Goal: Task Accomplishment & Management: Use online tool/utility

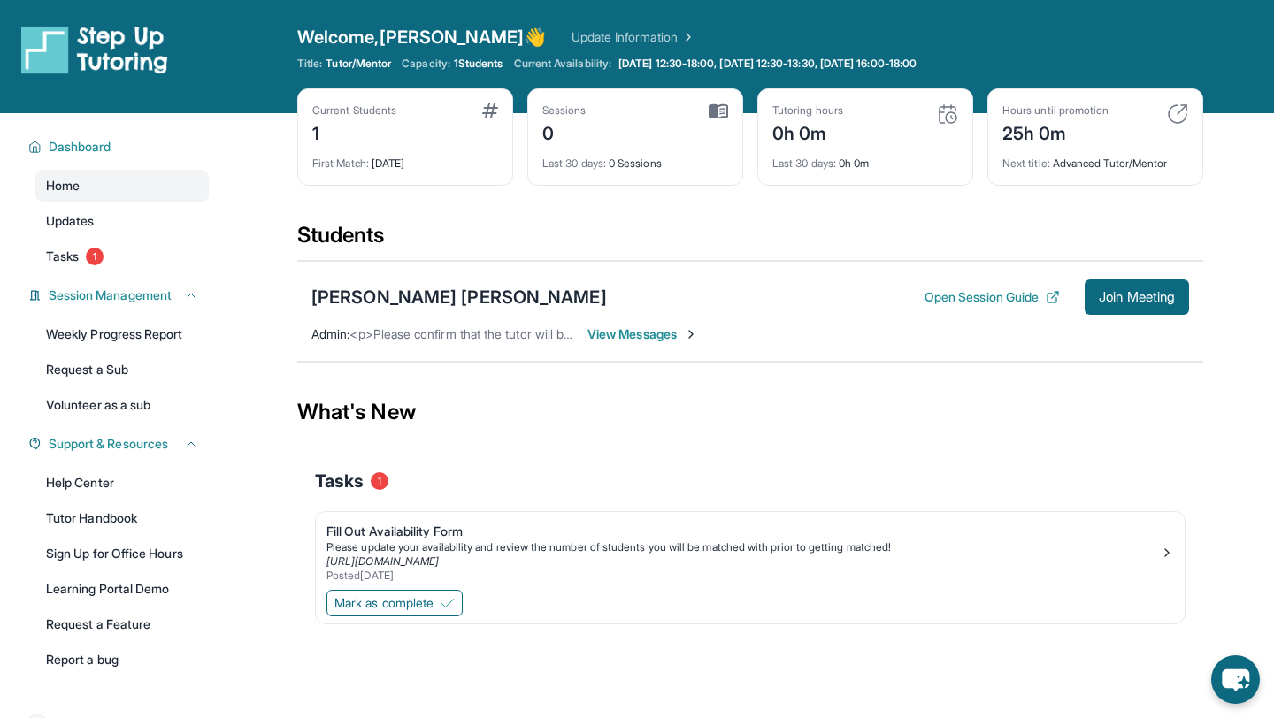
click at [668, 335] on span "View Messages" at bounding box center [642, 335] width 111 height 18
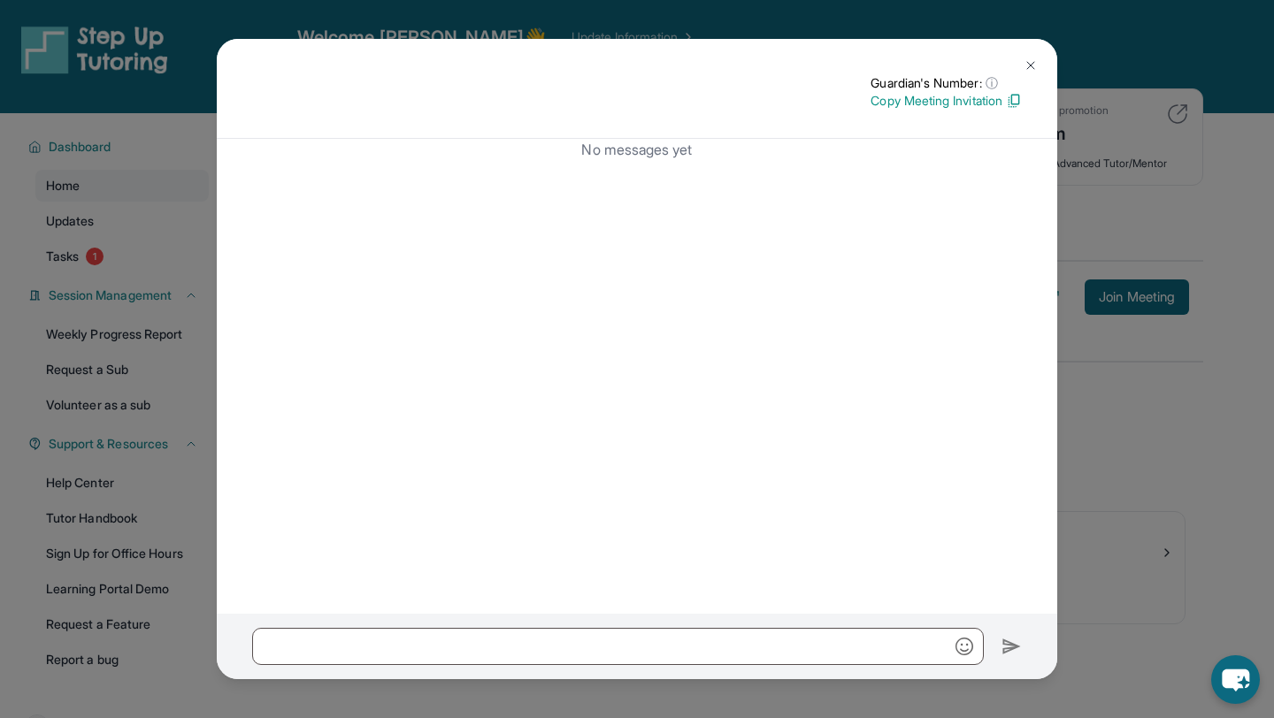
click at [1034, 61] on img at bounding box center [1030, 65] width 14 height 14
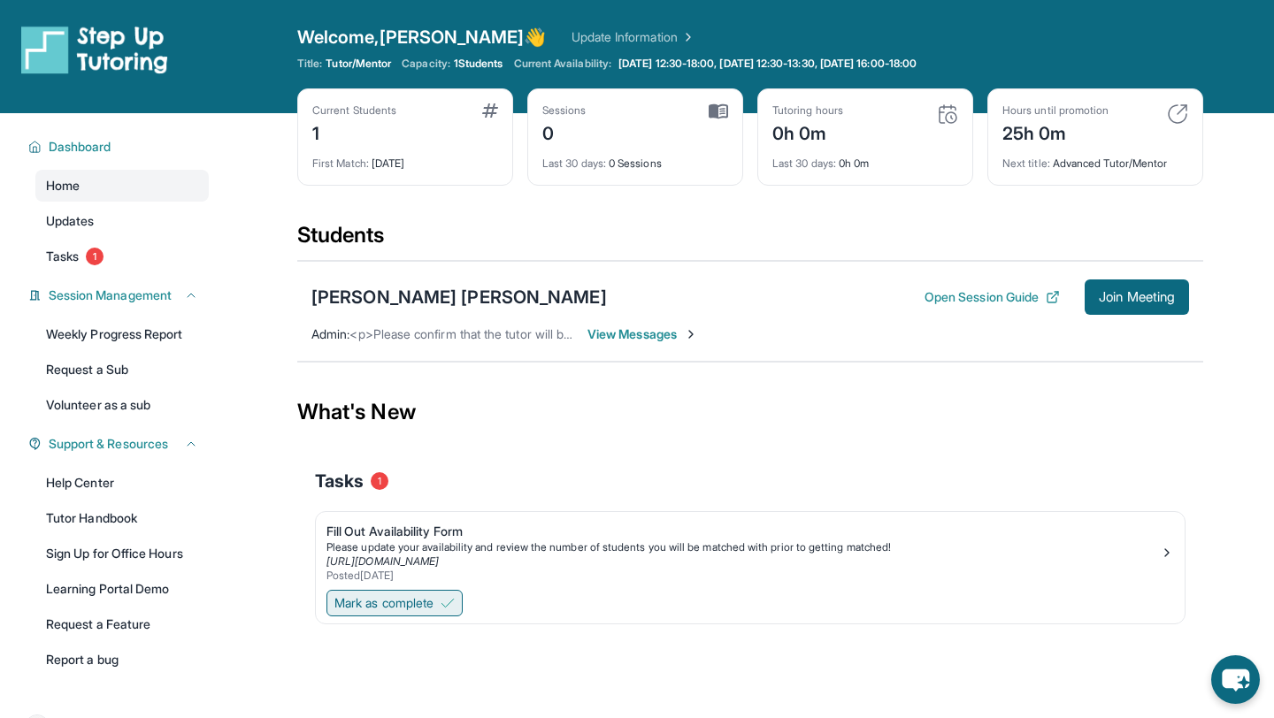
click at [364, 609] on span "Mark as complete" at bounding box center [383, 603] width 99 height 18
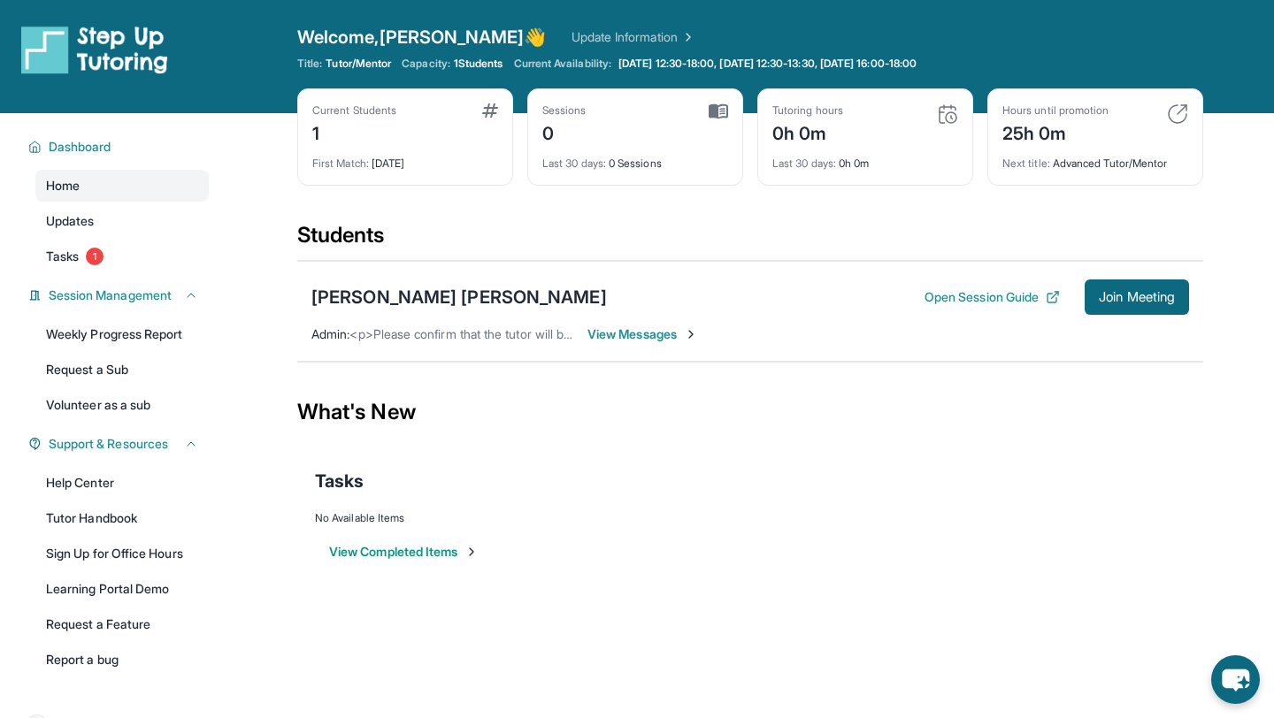
click at [423, 553] on button "View Completed Items" at bounding box center [403, 552] width 149 height 18
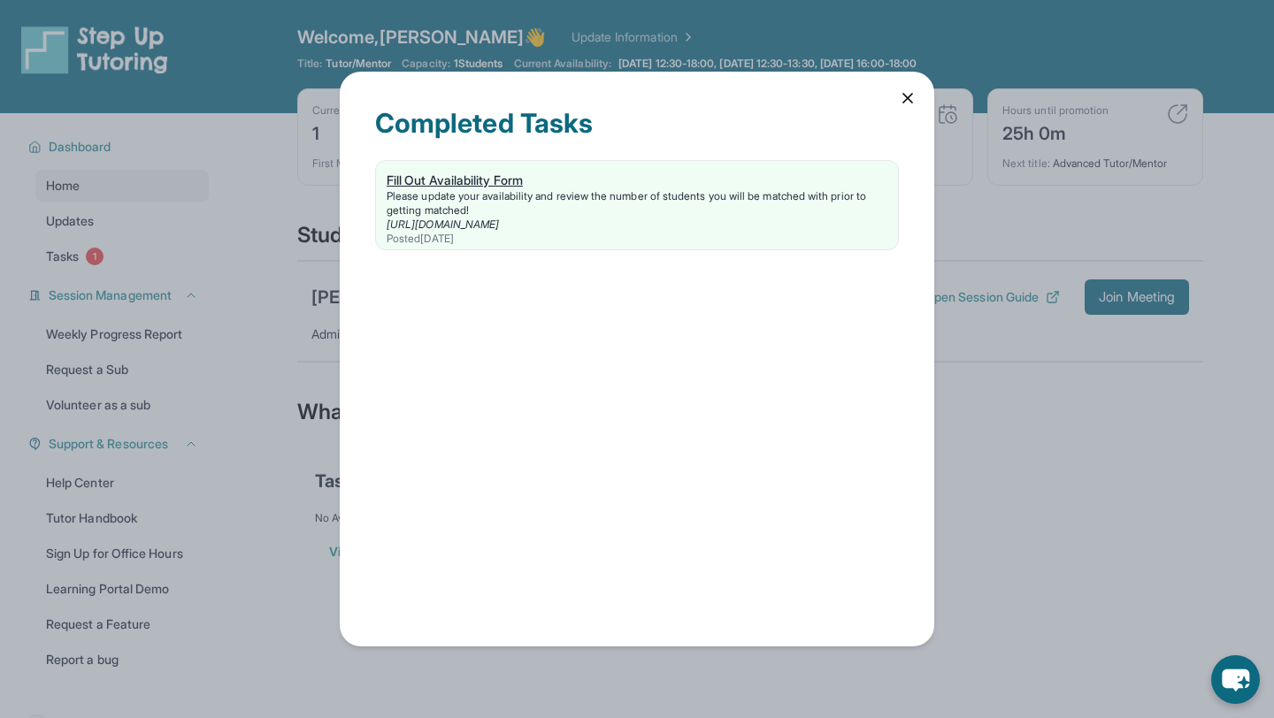
click at [772, 193] on div "Please update your availability and review the number of students you will be m…" at bounding box center [637, 203] width 501 height 28
click at [909, 97] on icon at bounding box center [908, 98] width 18 height 18
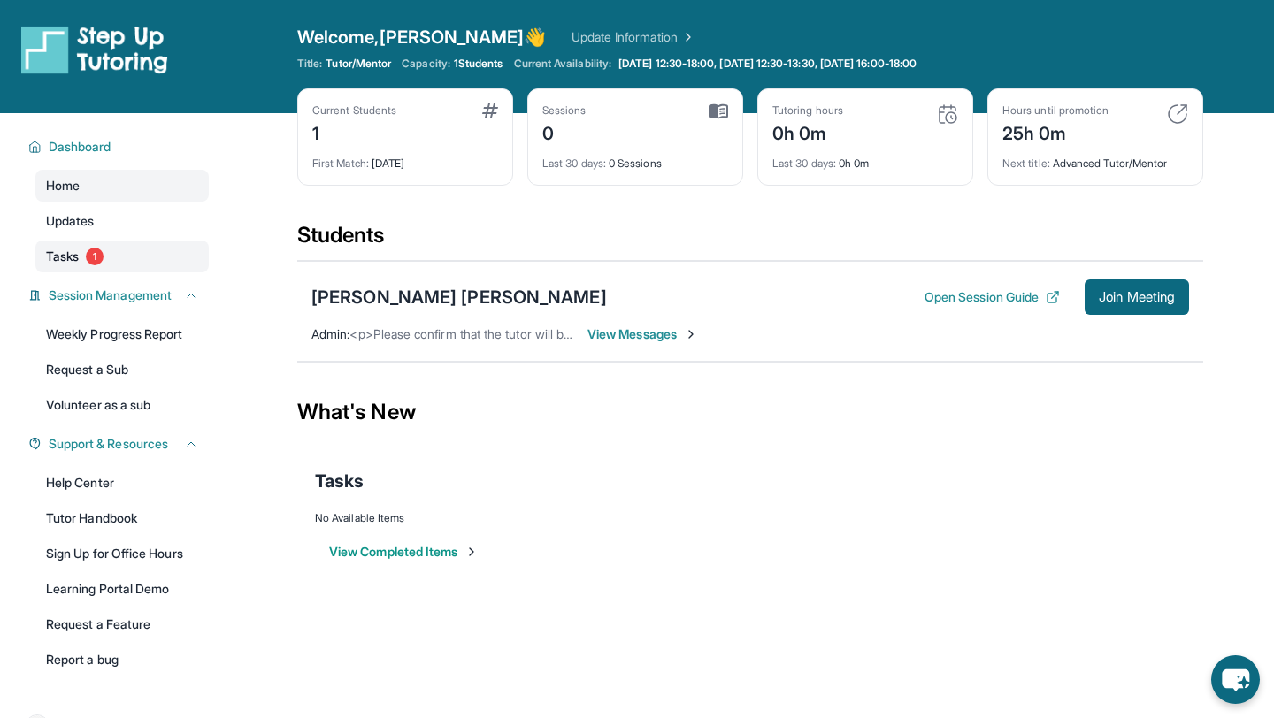
click at [111, 267] on link "Tasks 1" at bounding box center [121, 257] width 173 height 32
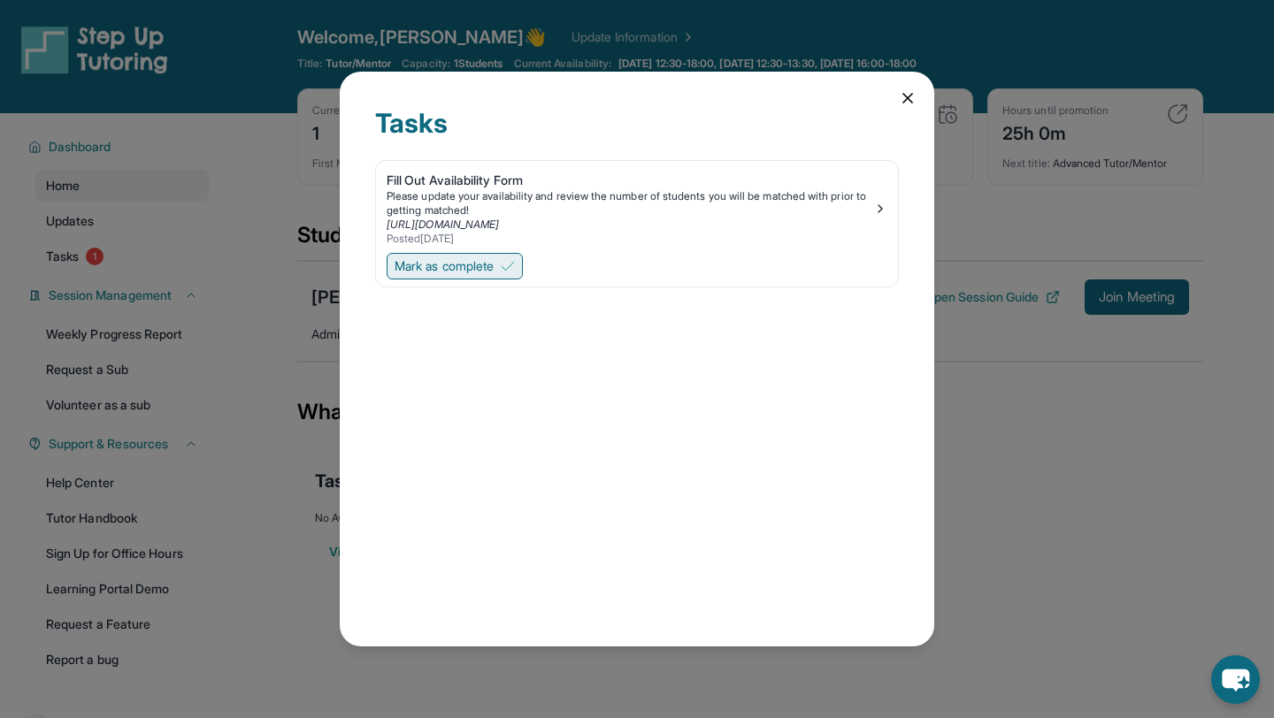
click at [494, 264] on span "Mark as complete" at bounding box center [444, 266] width 99 height 18
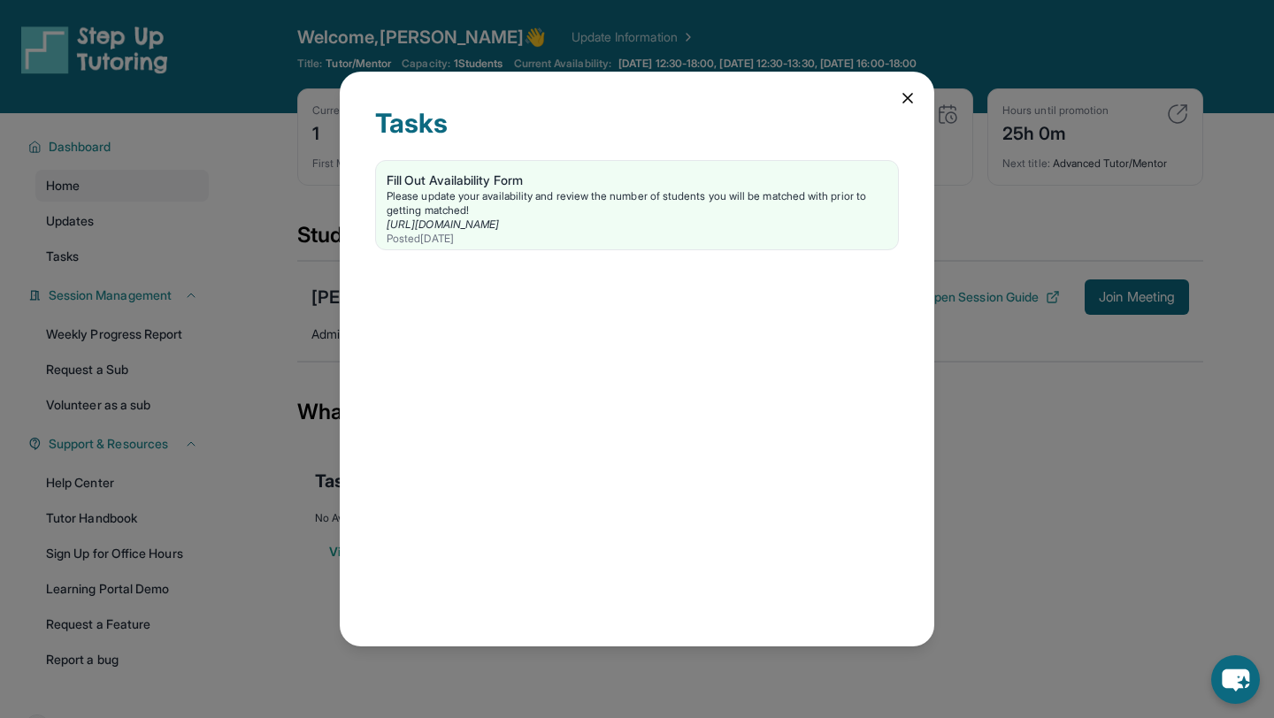
click at [923, 104] on div "Tasks Fill Out Availability Form Please update your availability and review the…" at bounding box center [637, 359] width 594 height 575
click at [908, 101] on icon at bounding box center [908, 98] width 18 height 18
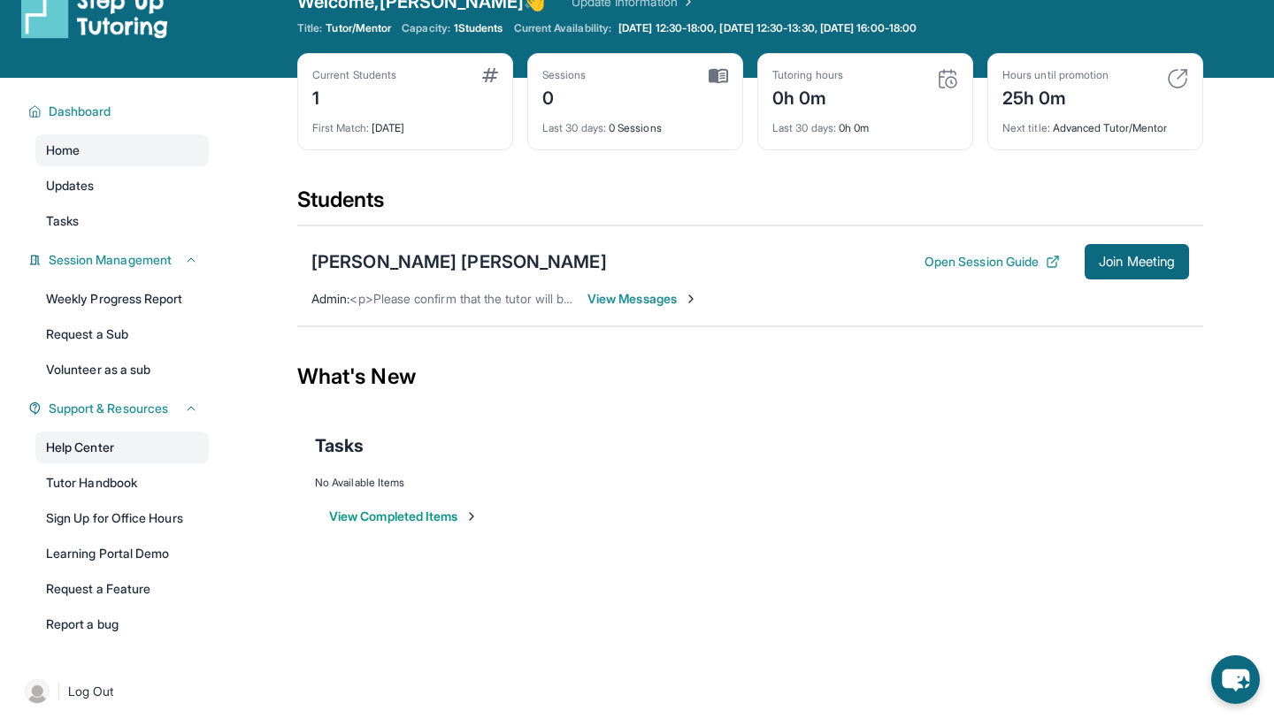
scroll to position [43, 0]
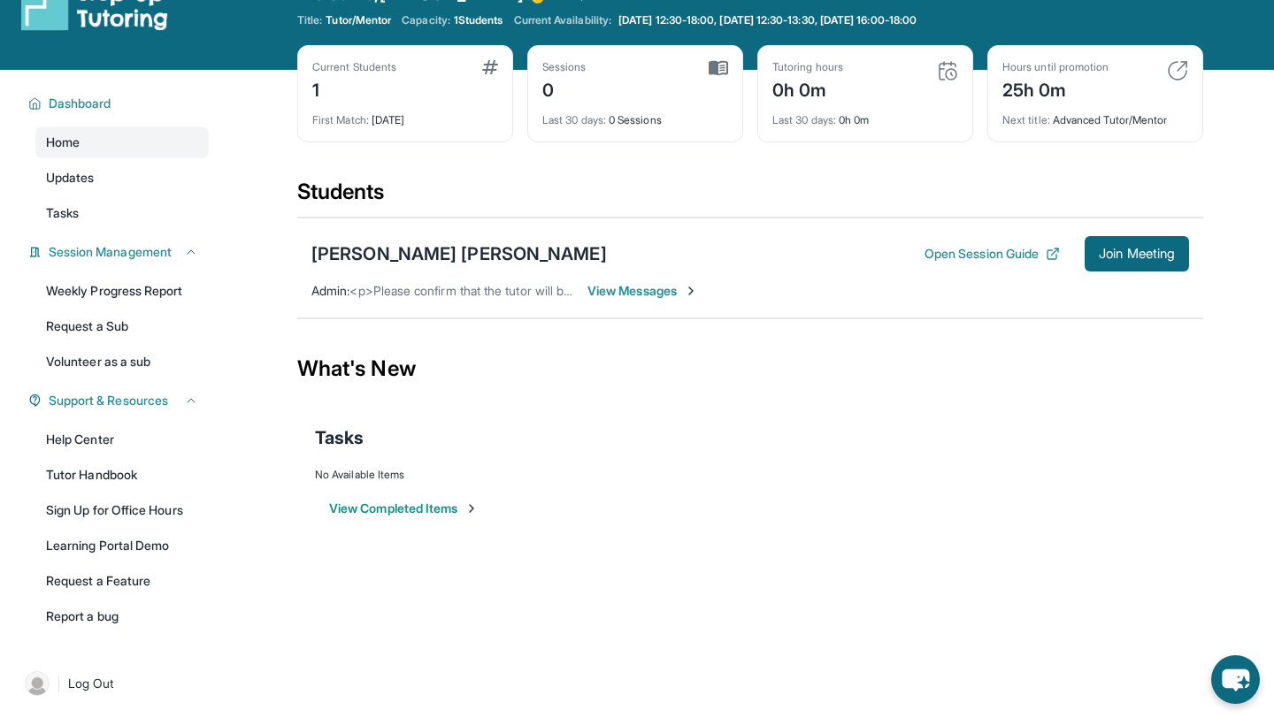
click at [697, 289] on img at bounding box center [691, 291] width 14 height 14
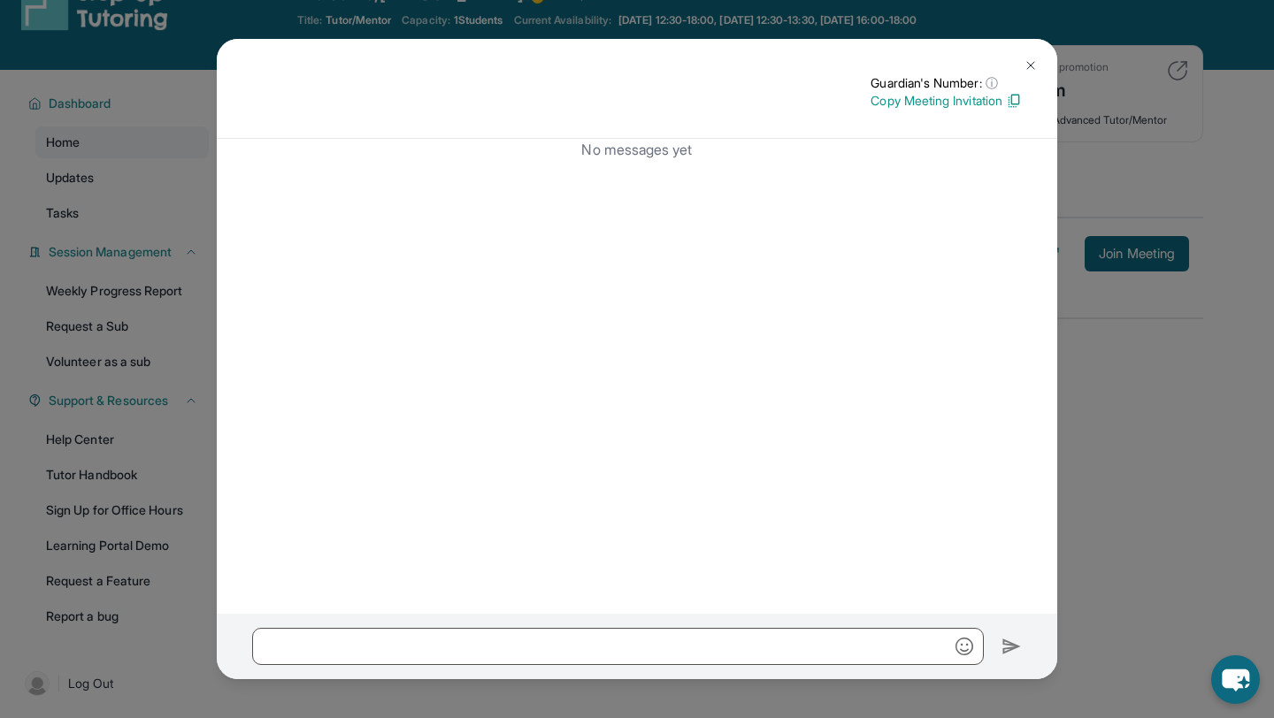
click at [1024, 57] on button at bounding box center [1030, 65] width 35 height 35
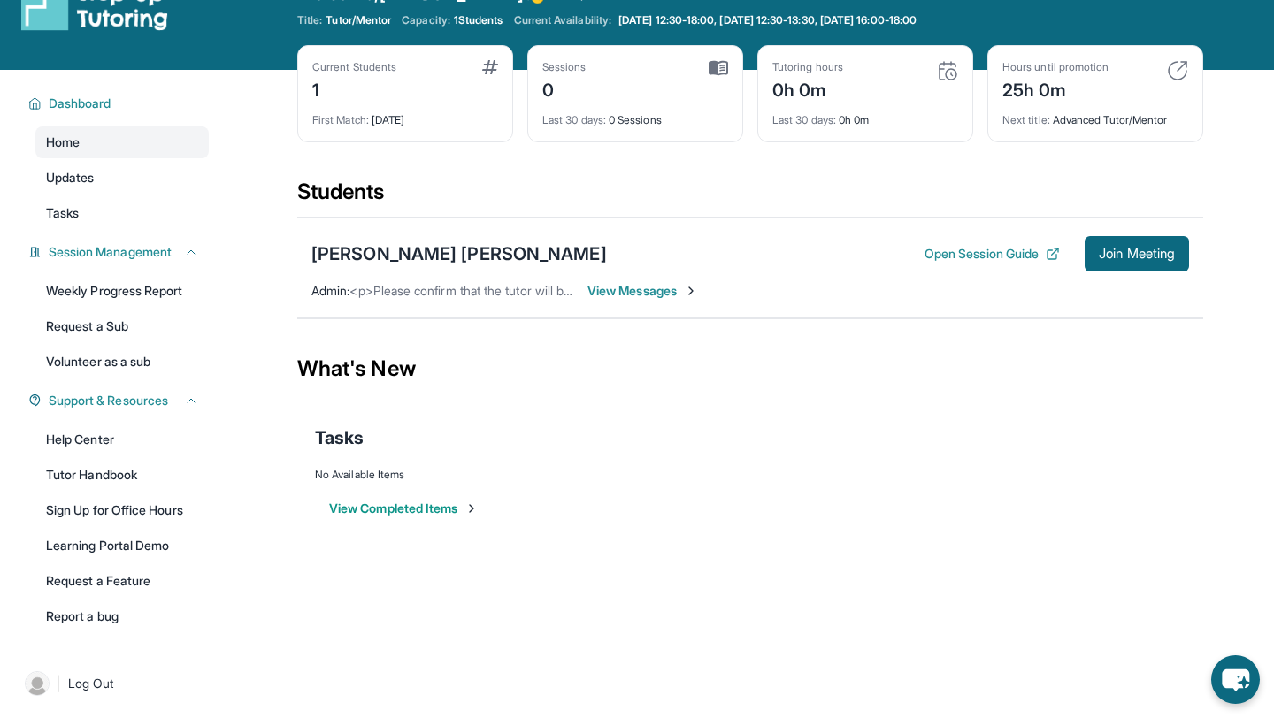
click at [477, 295] on span "<p>Please confirm that the tutor will be able to attend your first assigned mee…" at bounding box center [668, 290] width 639 height 15
click at [610, 297] on span "View Messages" at bounding box center [642, 291] width 111 height 18
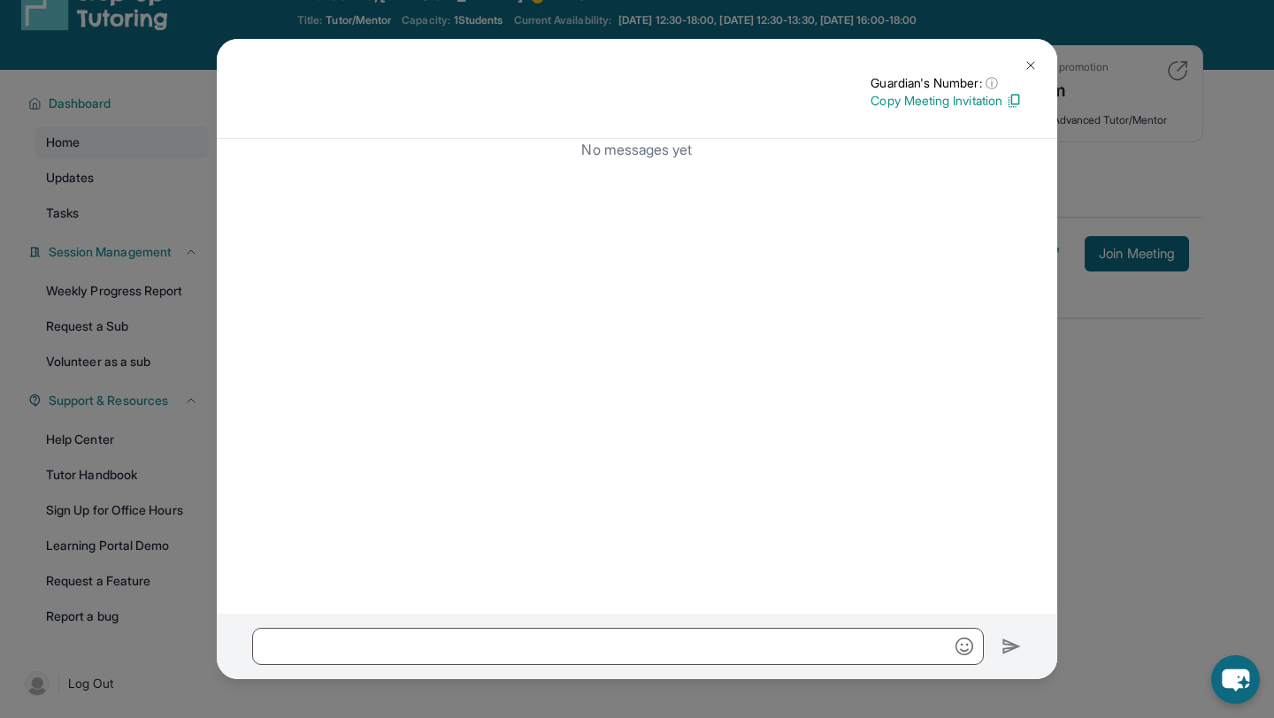
click at [1041, 61] on button at bounding box center [1030, 65] width 35 height 35
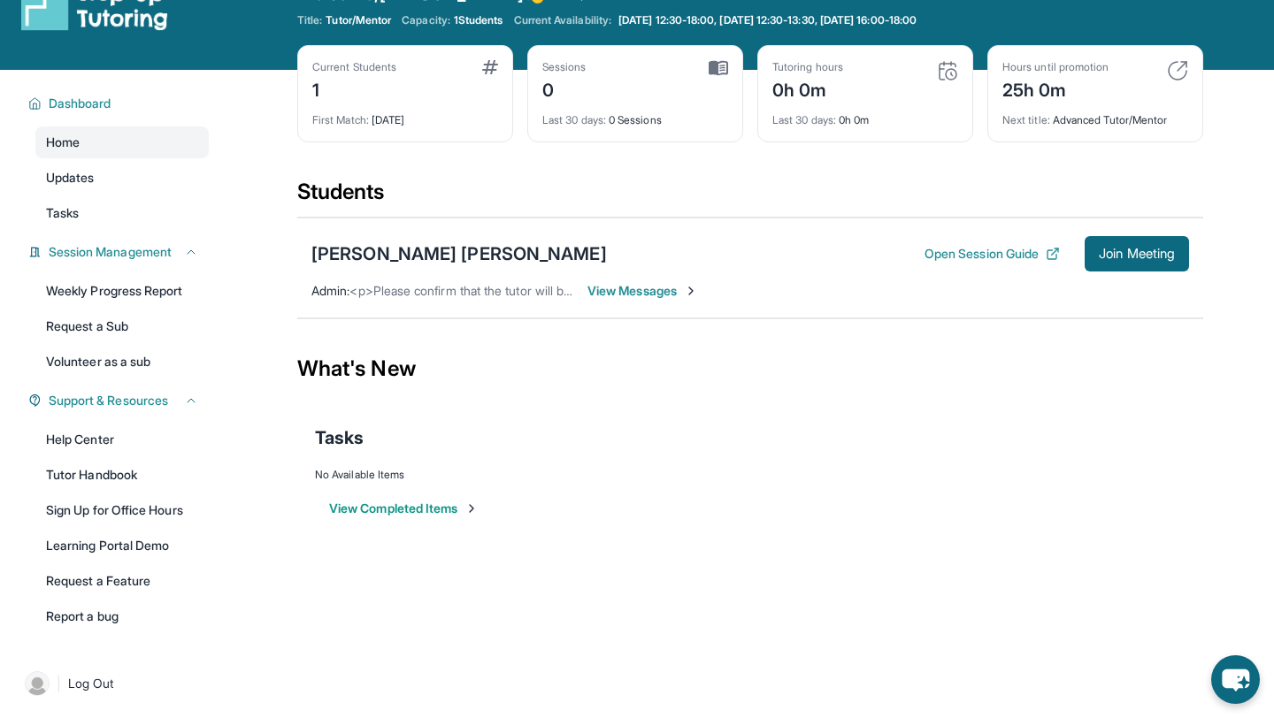
scroll to position [0, 0]
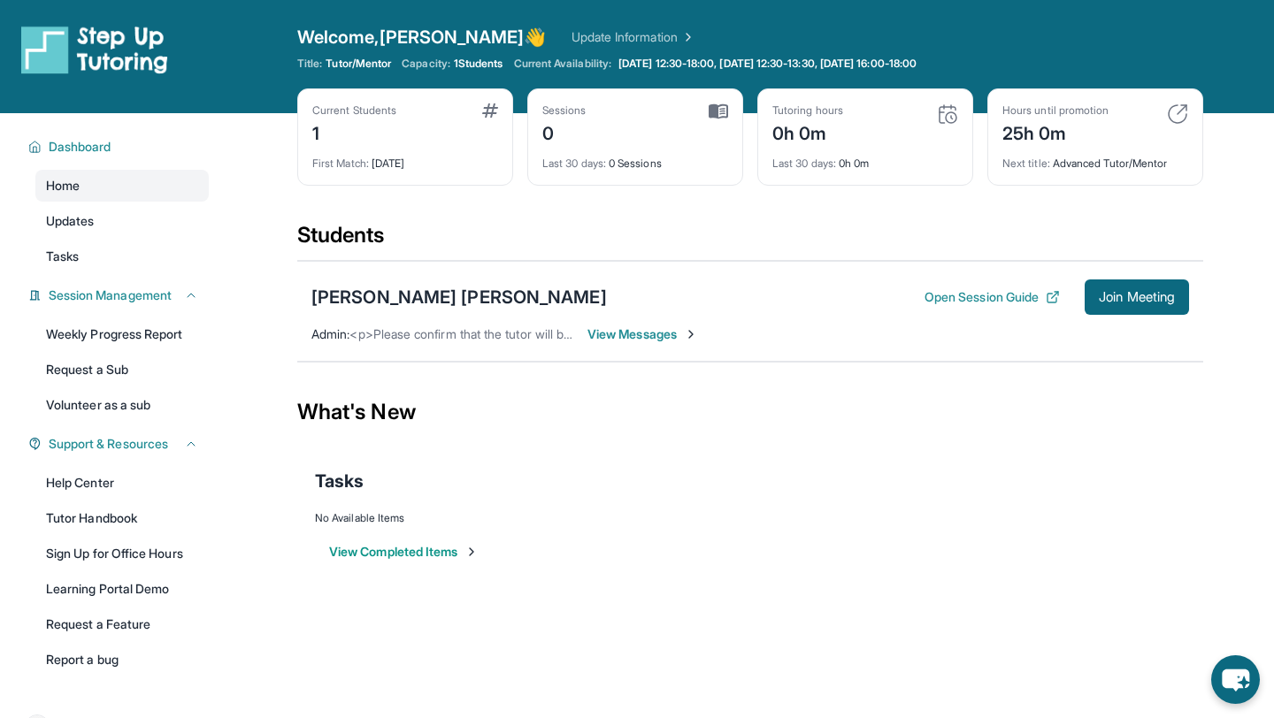
click at [484, 109] on img at bounding box center [490, 110] width 16 height 14
click at [661, 111] on div "Sessions 0" at bounding box center [635, 124] width 186 height 42
click at [105, 224] on link "Updates" at bounding box center [121, 221] width 173 height 32
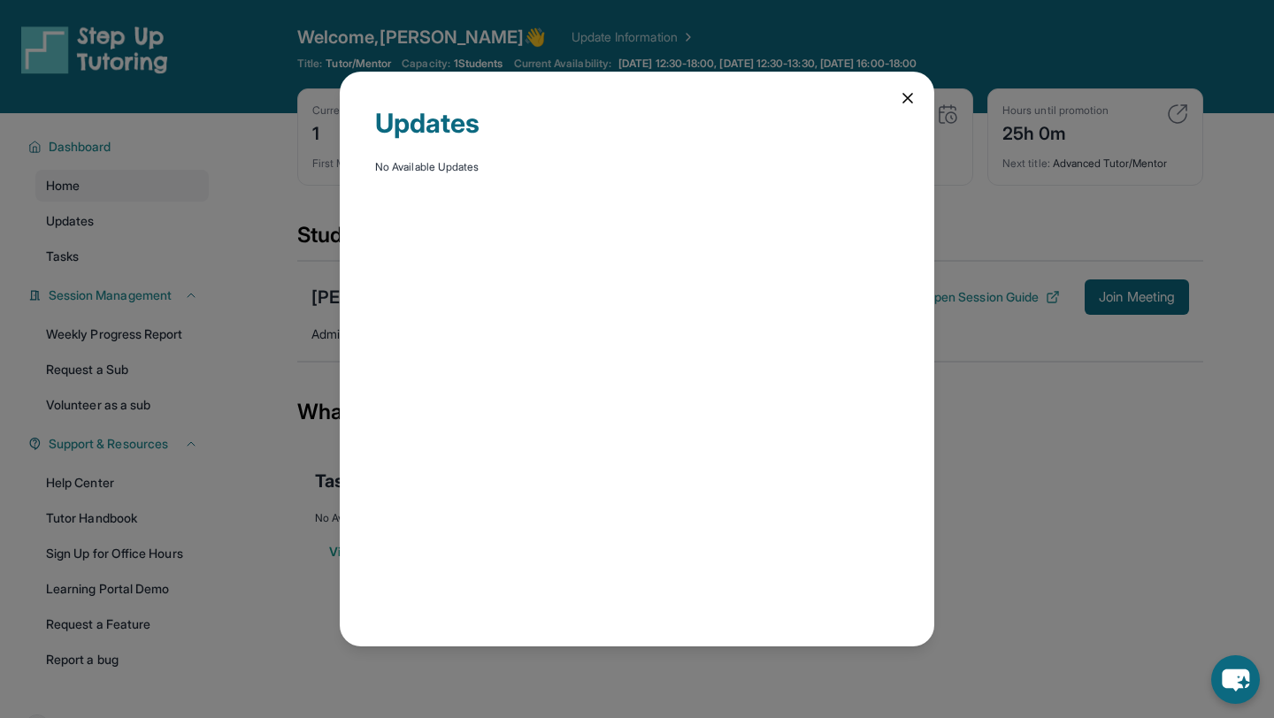
click at [93, 241] on div "Updates No Available Updates" at bounding box center [637, 359] width 1274 height 718
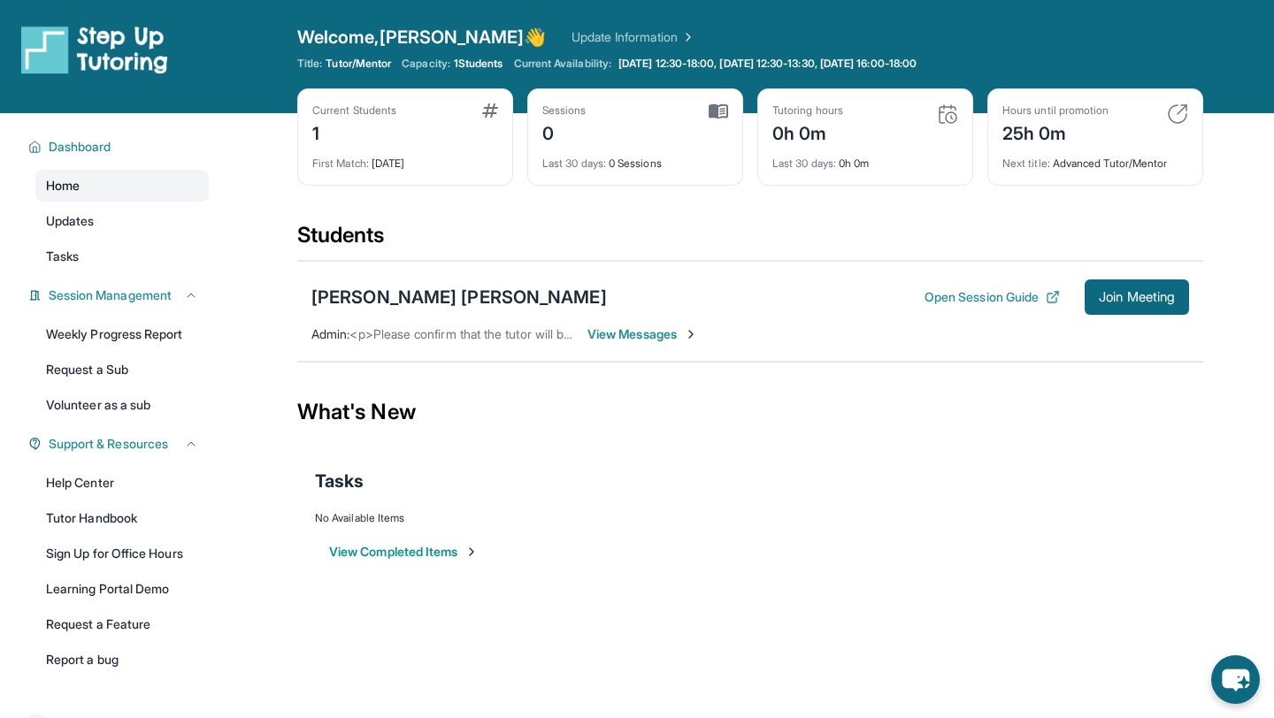
click at [140, 182] on link "Home" at bounding box center [121, 186] width 173 height 32
click at [91, 145] on span "Dashboard" at bounding box center [80, 147] width 63 height 18
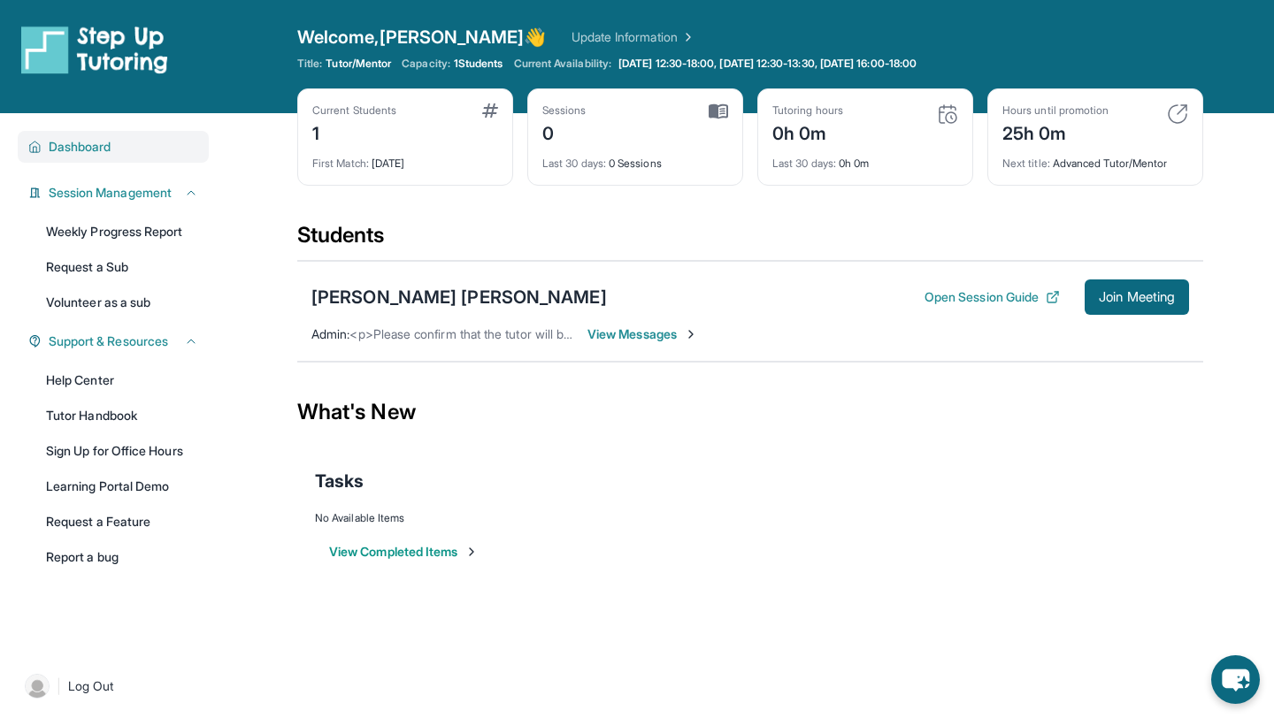
click at [91, 145] on span "Dashboard" at bounding box center [80, 147] width 63 height 18
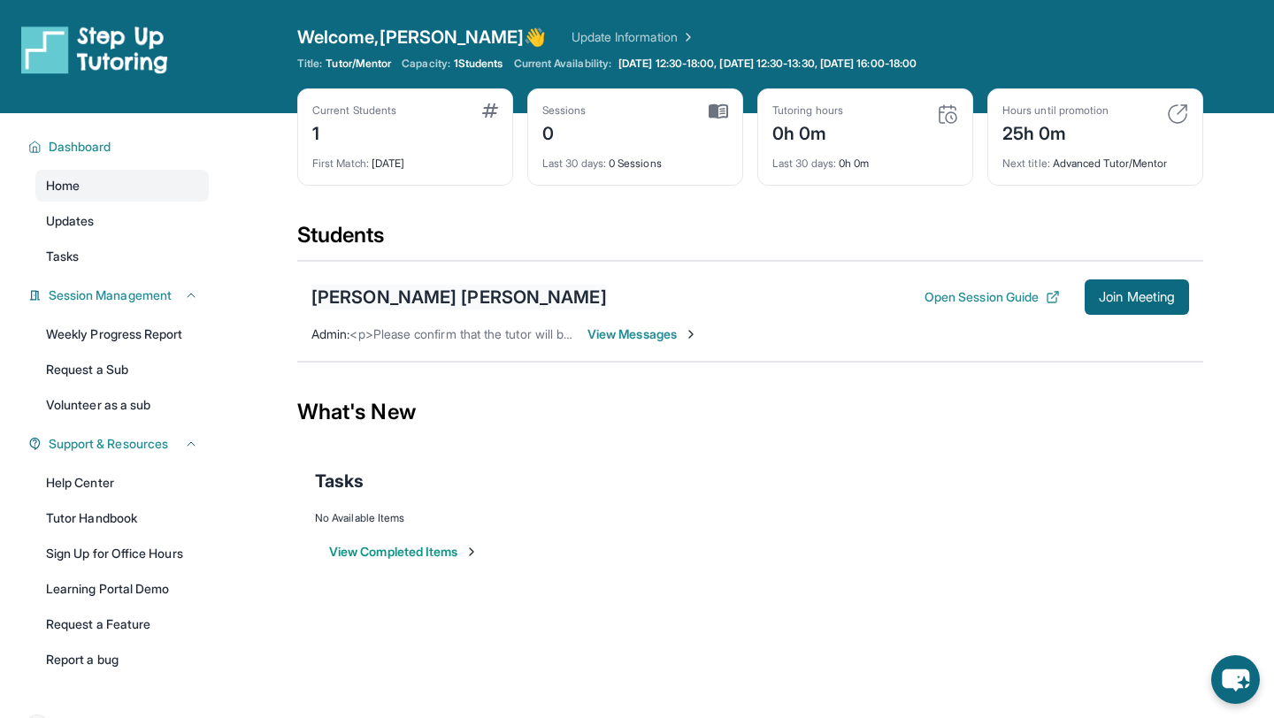
click at [487, 297] on div "[PERSON_NAME] [PERSON_NAME]" at bounding box center [458, 297] width 295 height 25
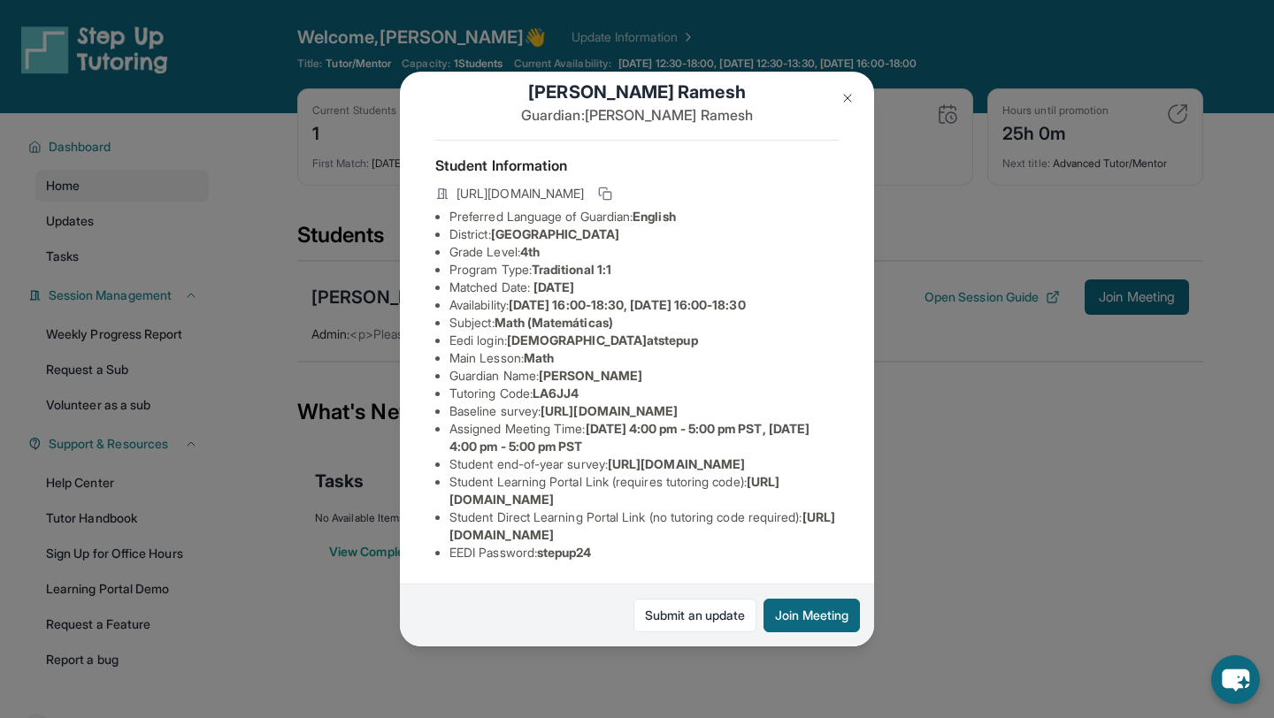
scroll to position [97, 0]
click at [850, 95] on img at bounding box center [847, 98] width 14 height 14
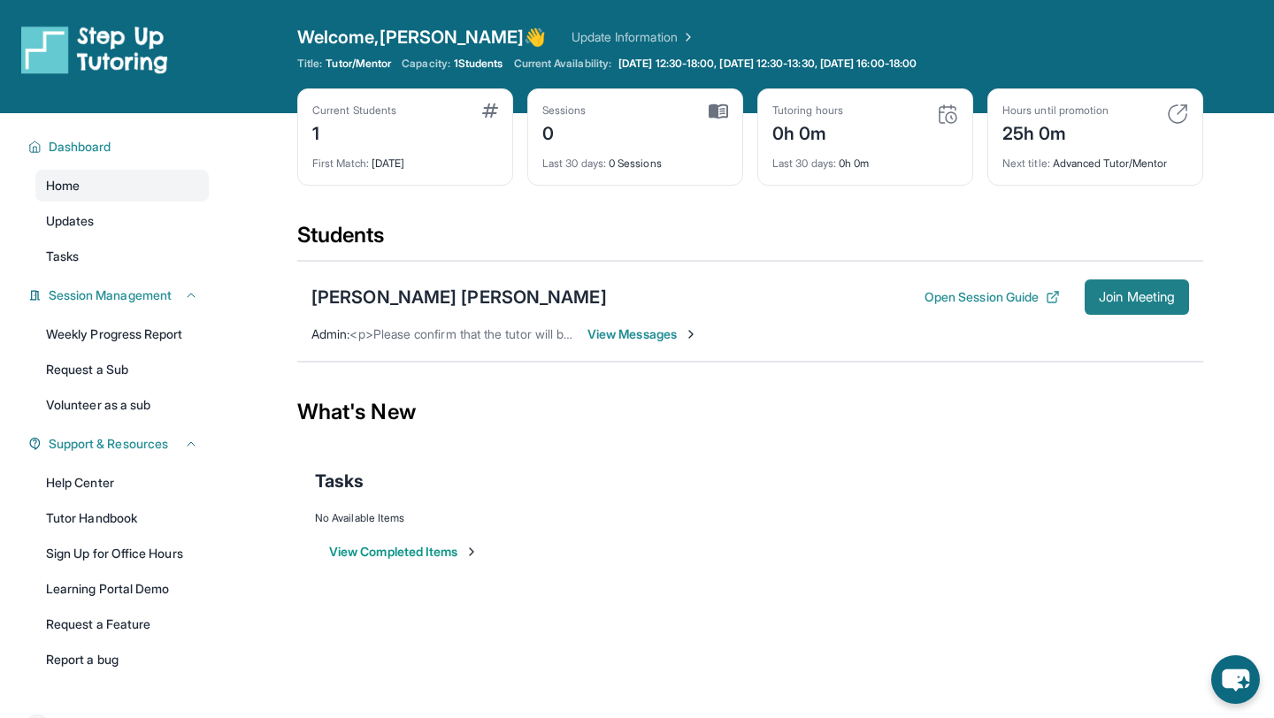
click at [1107, 303] on span "Join Meeting" at bounding box center [1137, 297] width 76 height 11
click at [1080, 356] on div "[PERSON_NAME] [PERSON_NAME] Open Session Guide Join Meeting Admin : <p>Please c…" at bounding box center [750, 311] width 906 height 101
click at [957, 297] on button "Open Session Guide" at bounding box center [991, 297] width 135 height 18
click at [408, 294] on div "[PERSON_NAME] [PERSON_NAME]" at bounding box center [458, 297] width 295 height 25
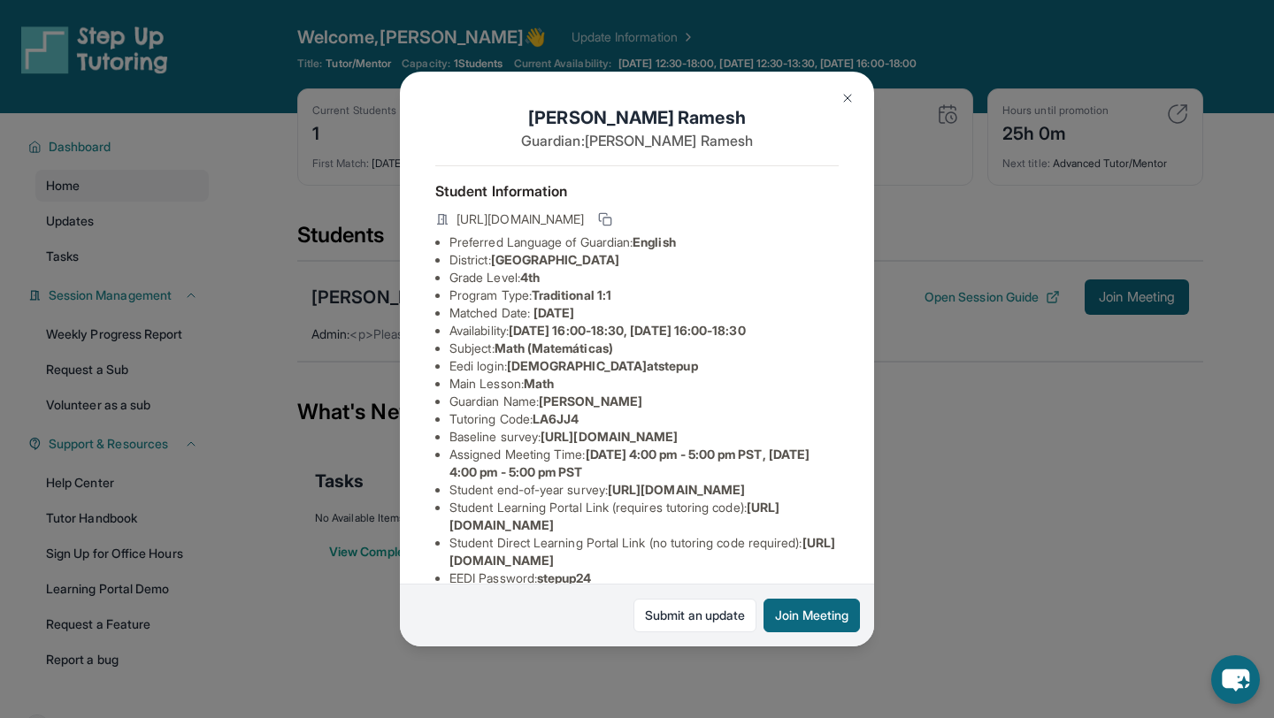
scroll to position [0, 0]
click at [612, 223] on icon at bounding box center [605, 221] width 14 height 14
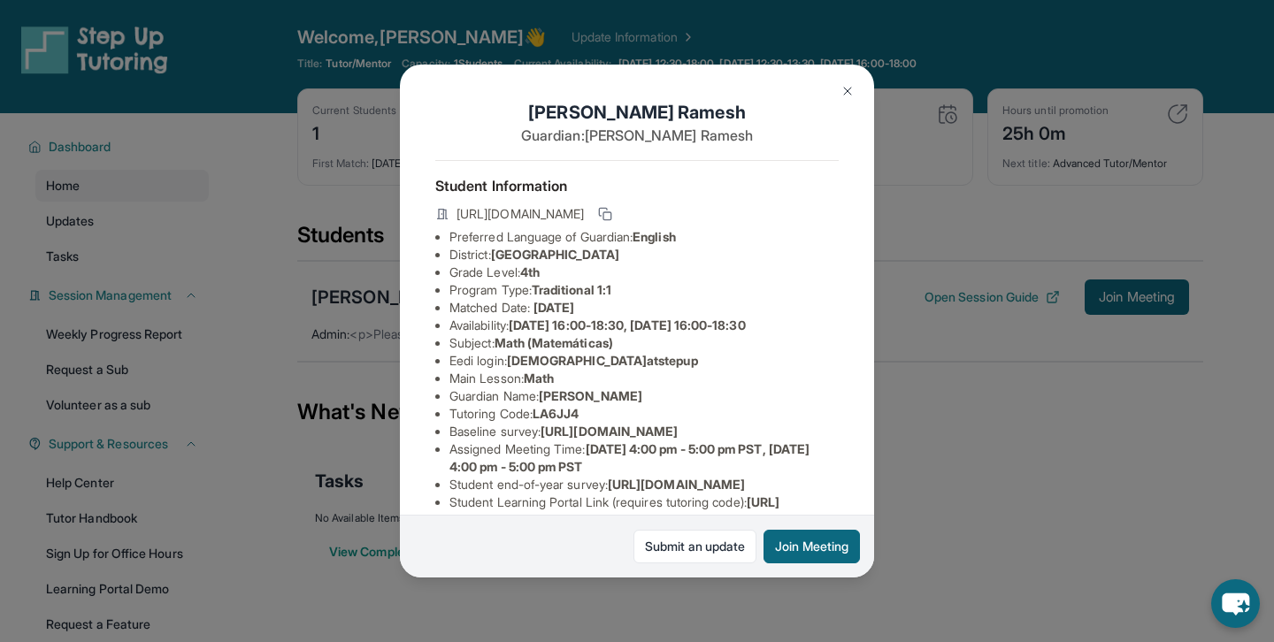
click at [846, 90] on img at bounding box center [847, 91] width 14 height 14
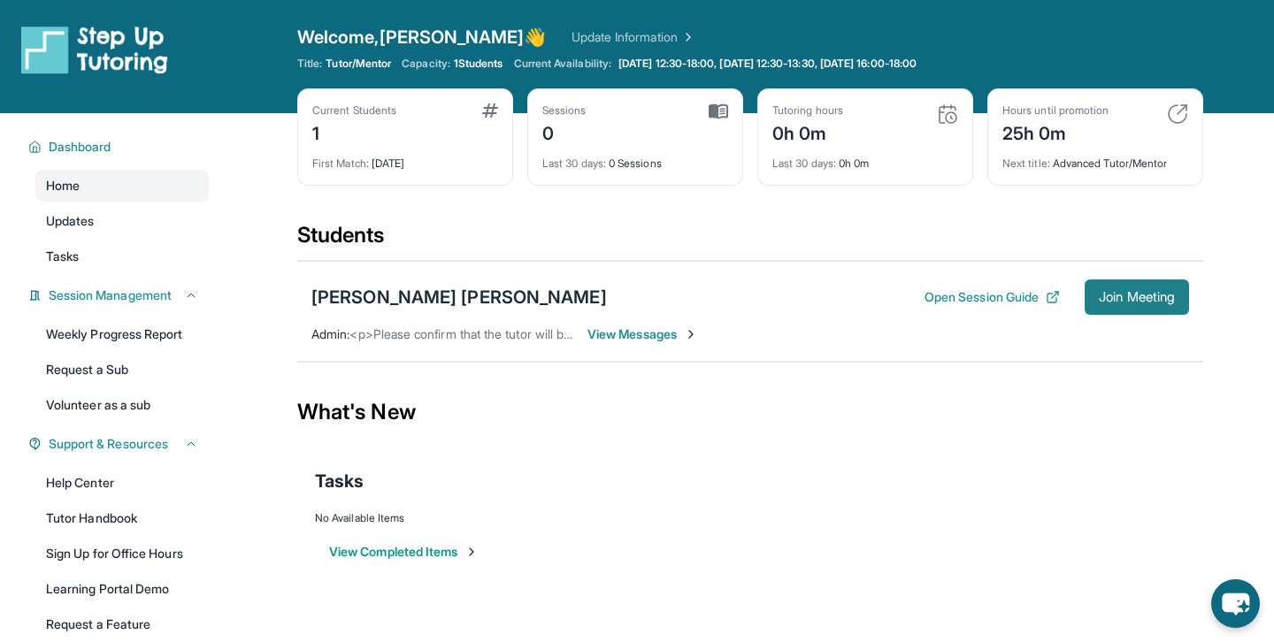
click at [1134, 295] on span "Join Meeting" at bounding box center [1137, 297] width 76 height 11
click at [453, 297] on div "[PERSON_NAME] [PERSON_NAME]" at bounding box center [458, 297] width 295 height 25
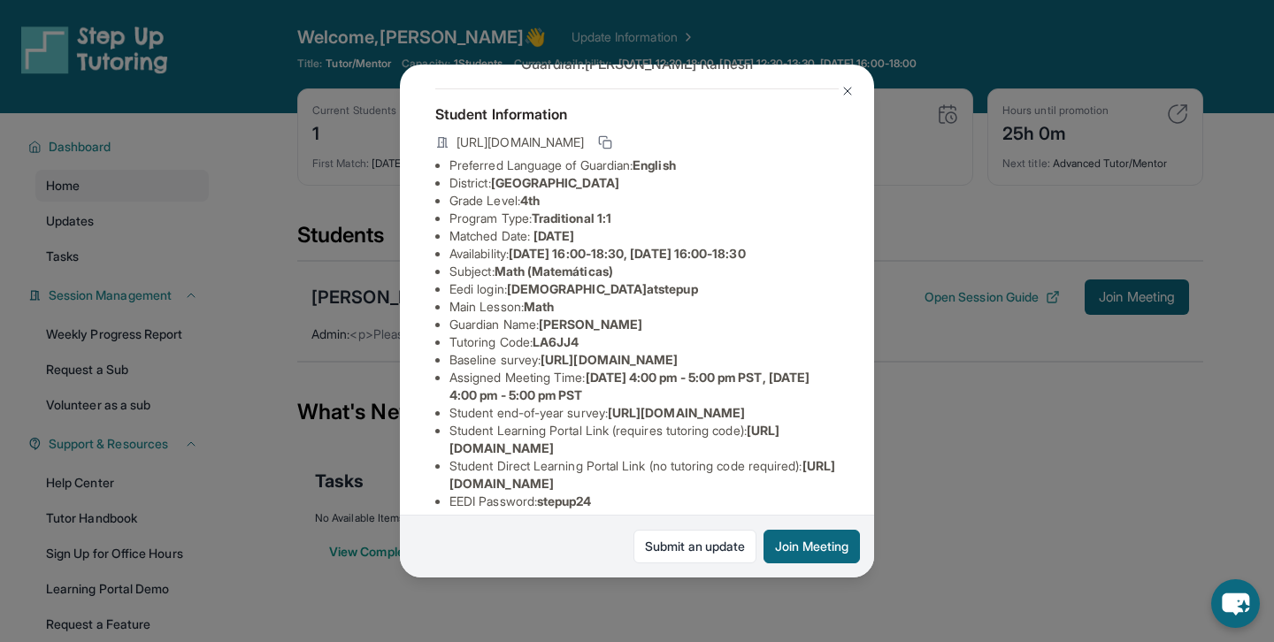
scroll to position [73, 4]
click at [612, 137] on icon at bounding box center [605, 141] width 14 height 14
drag, startPoint x: 452, startPoint y: 139, endPoint x: 809, endPoint y: 136, distance: 357.4
click at [809, 136] on div "[URL][DOMAIN_NAME]" at bounding box center [636, 143] width 403 height 25
copy div "[URL][DOMAIN_NAME]"
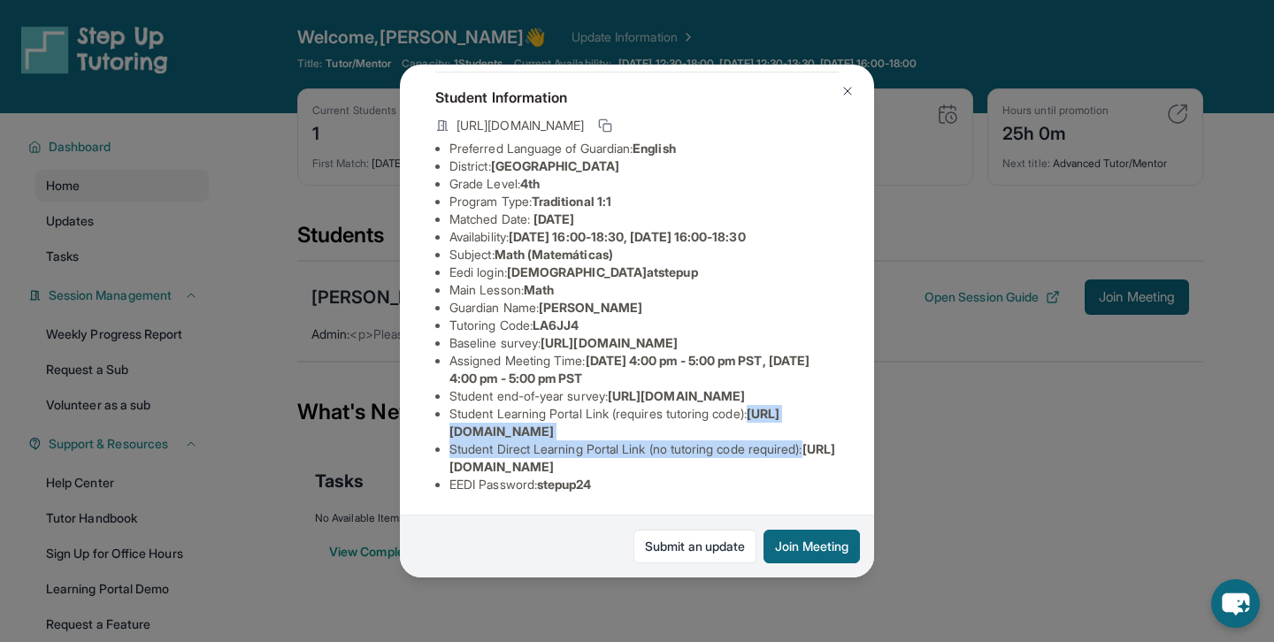
scroll to position [212, 629]
drag, startPoint x: 446, startPoint y: 431, endPoint x: 962, endPoint y: 440, distance: 516.7
click at [962, 440] on div "[PERSON_NAME] [PERSON_NAME] Guardian: [PERSON_NAME] Student Information [URL][D…" at bounding box center [637, 321] width 1274 height 642
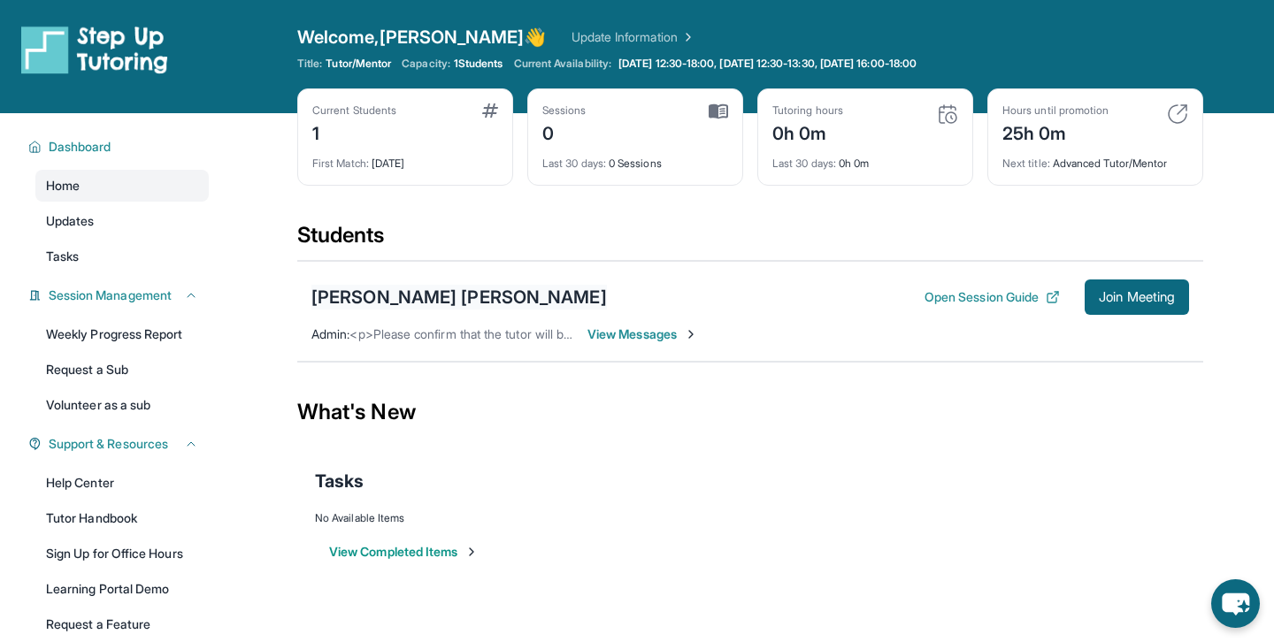
click at [433, 292] on div "[PERSON_NAME] [PERSON_NAME]" at bounding box center [458, 297] width 295 height 25
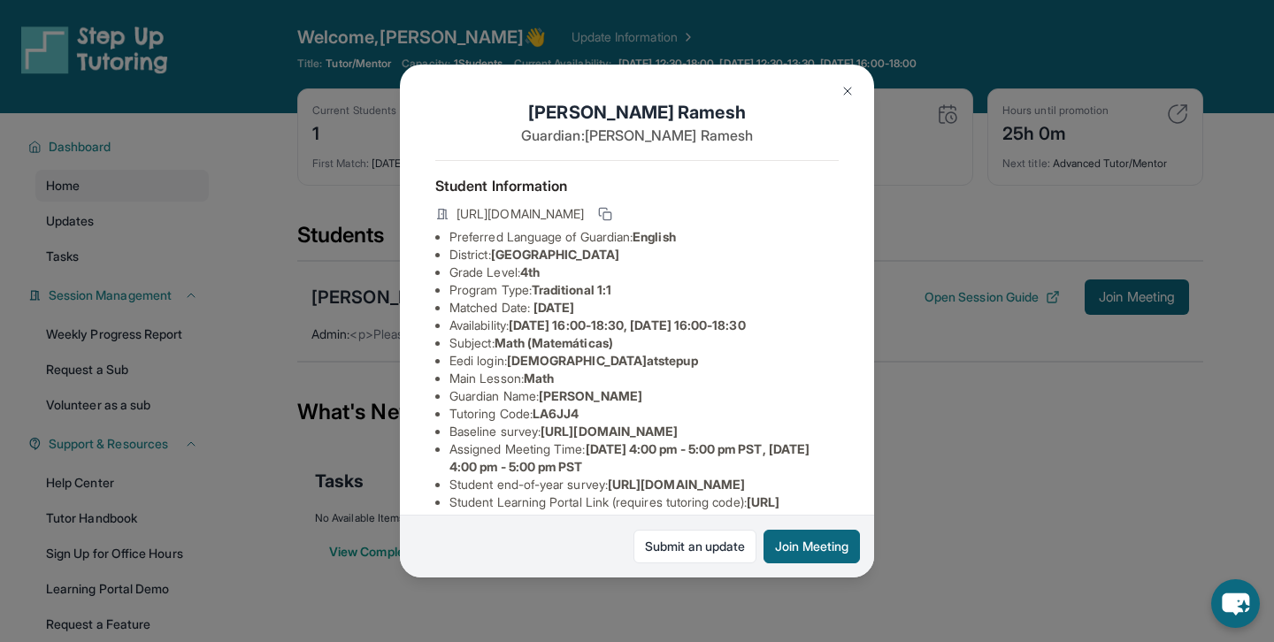
scroll to position [0, 629]
click at [946, 468] on div "[PERSON_NAME] [PERSON_NAME] Guardian: [PERSON_NAME] Student Information [URL][D…" at bounding box center [637, 321] width 1274 height 642
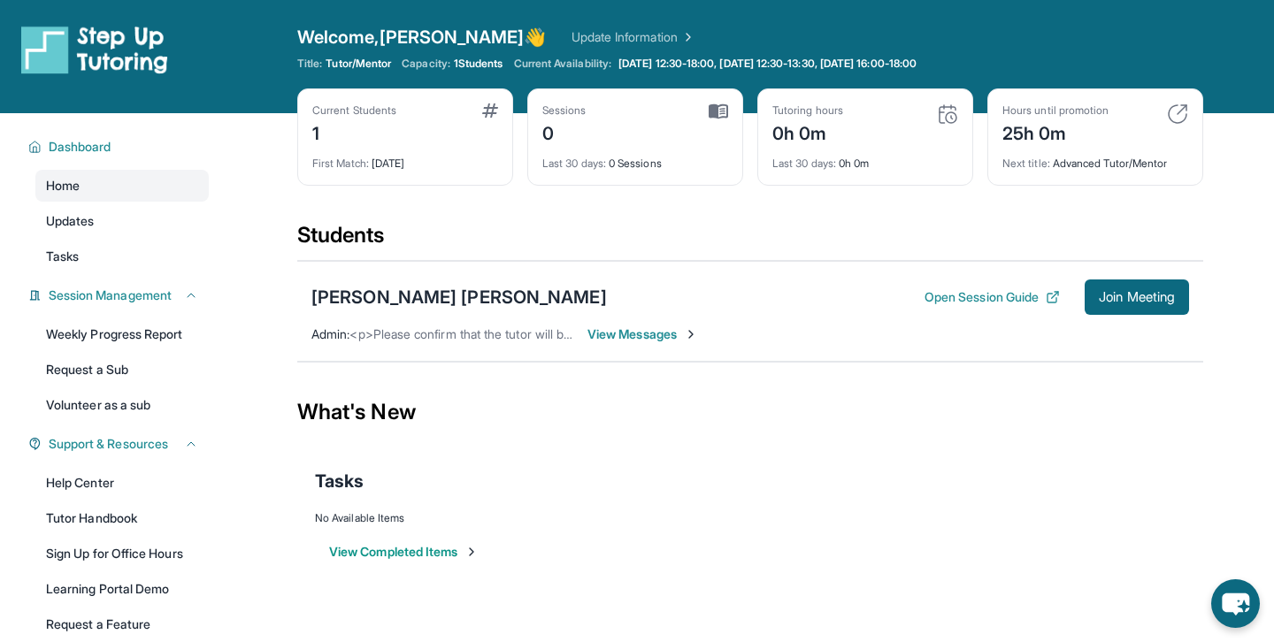
click at [341, 238] on div "Students" at bounding box center [750, 240] width 906 height 39
click at [434, 111] on div "Current Students 1" at bounding box center [405, 124] width 186 height 42
click at [347, 180] on div "Current Students 1 First Match : [DATE]" at bounding box center [405, 136] width 216 height 97
click at [345, 108] on div "Current Students" at bounding box center [354, 110] width 84 height 14
click at [335, 113] on div "Current Students" at bounding box center [354, 110] width 84 height 14
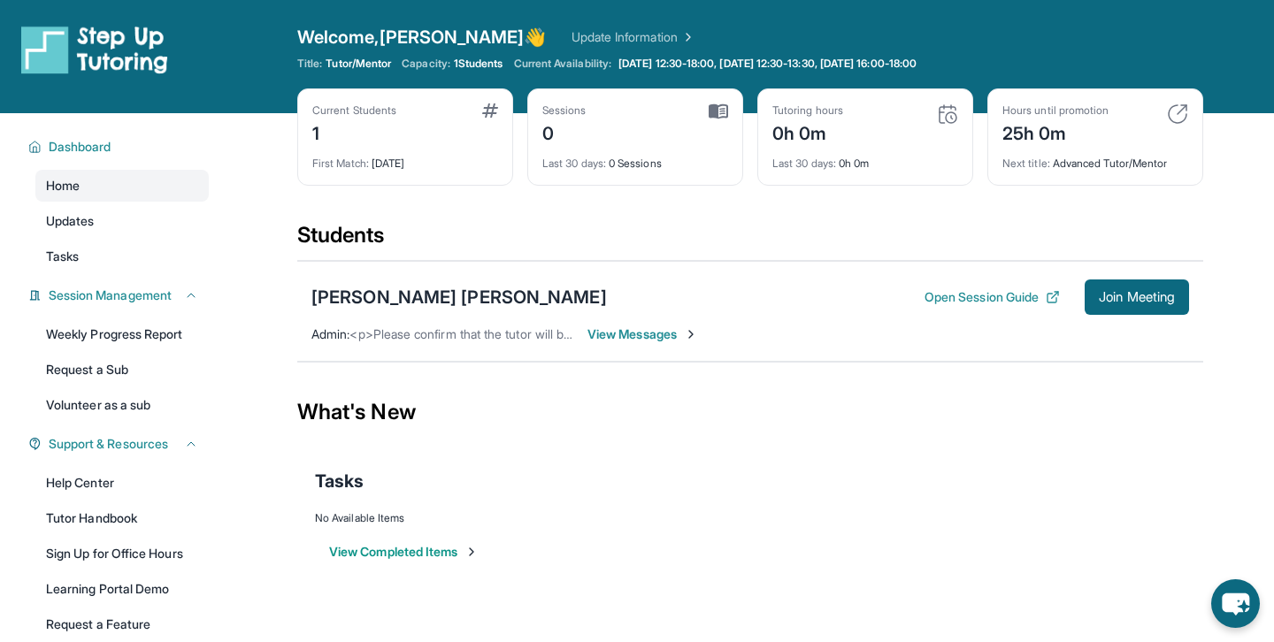
click at [367, 66] on span "Tutor/Mentor" at bounding box center [358, 64] width 65 height 14
click at [111, 223] on link "Updates" at bounding box center [121, 221] width 173 height 32
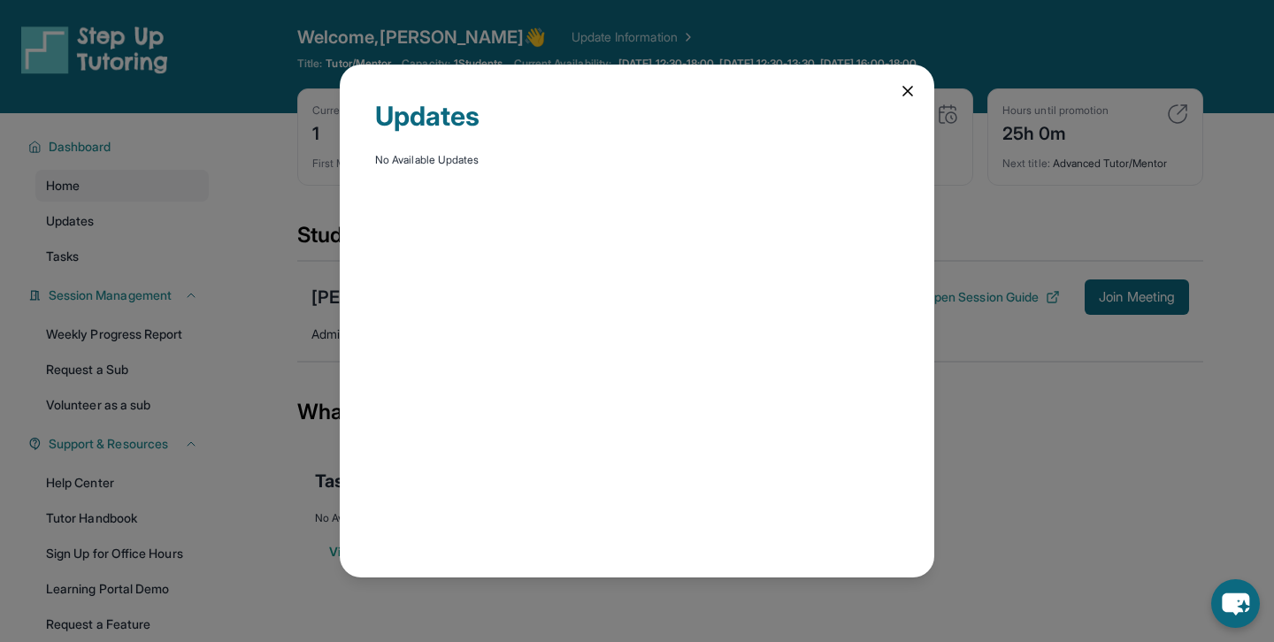
click at [95, 249] on div "Updates No Available Updates" at bounding box center [637, 321] width 1274 height 642
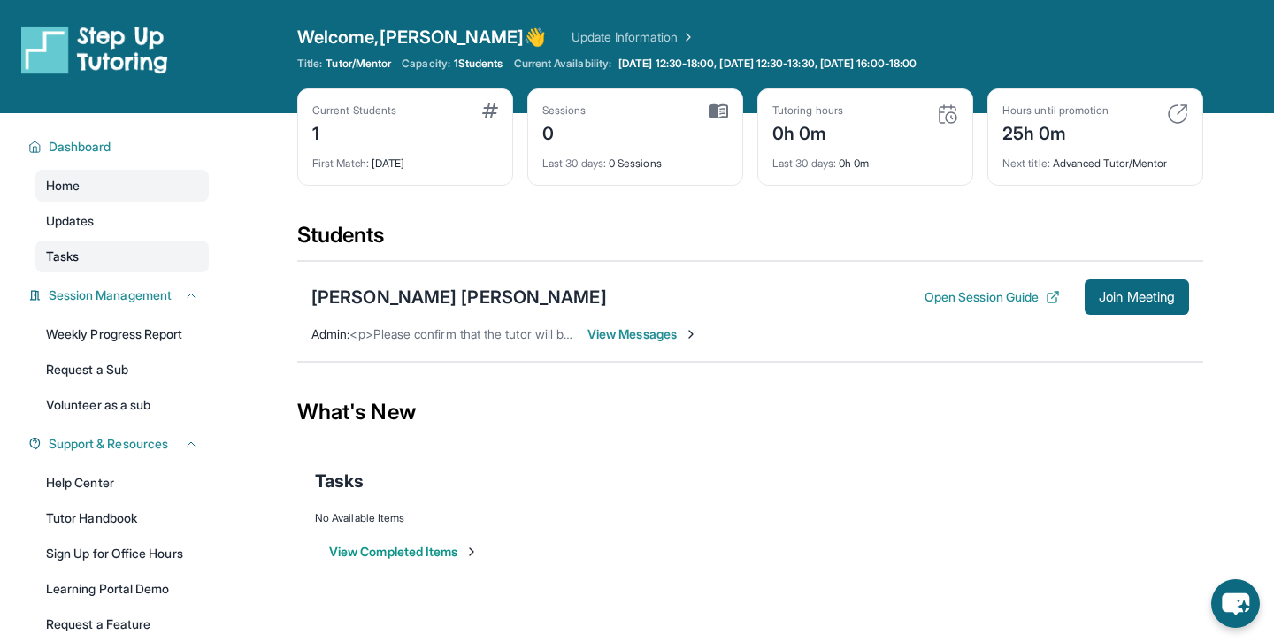
click at [113, 251] on link "Tasks" at bounding box center [121, 257] width 173 height 32
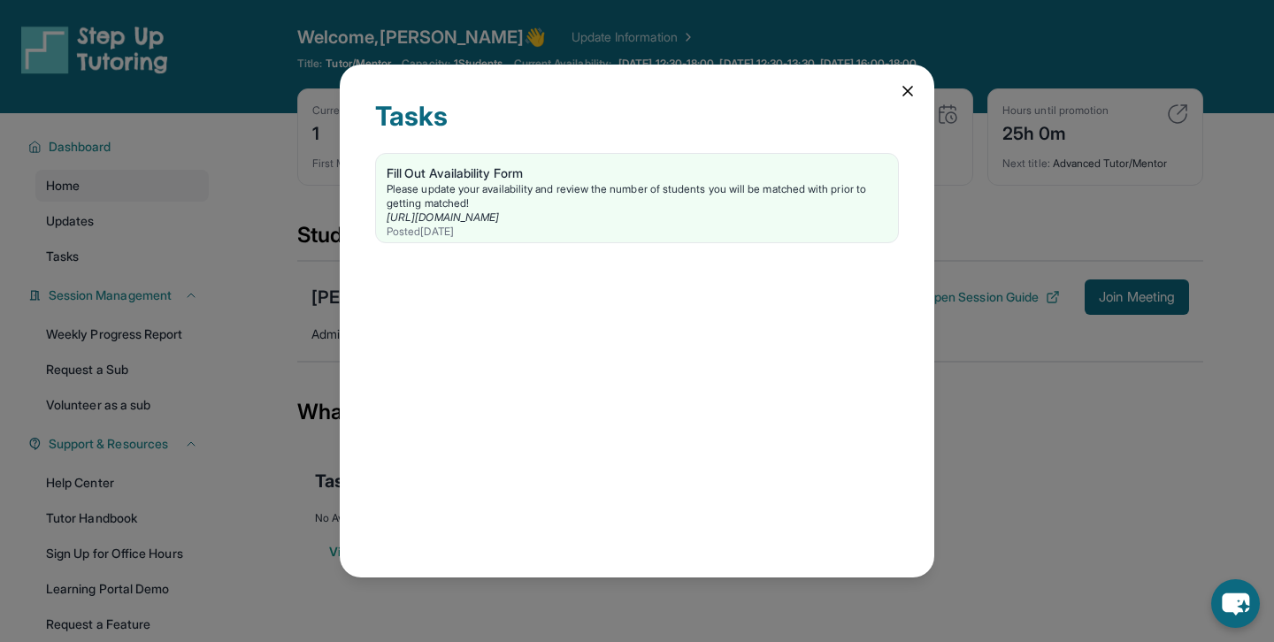
click at [187, 239] on div "Tasks Fill Out Availability Form Please update your availability and review the…" at bounding box center [637, 321] width 1274 height 642
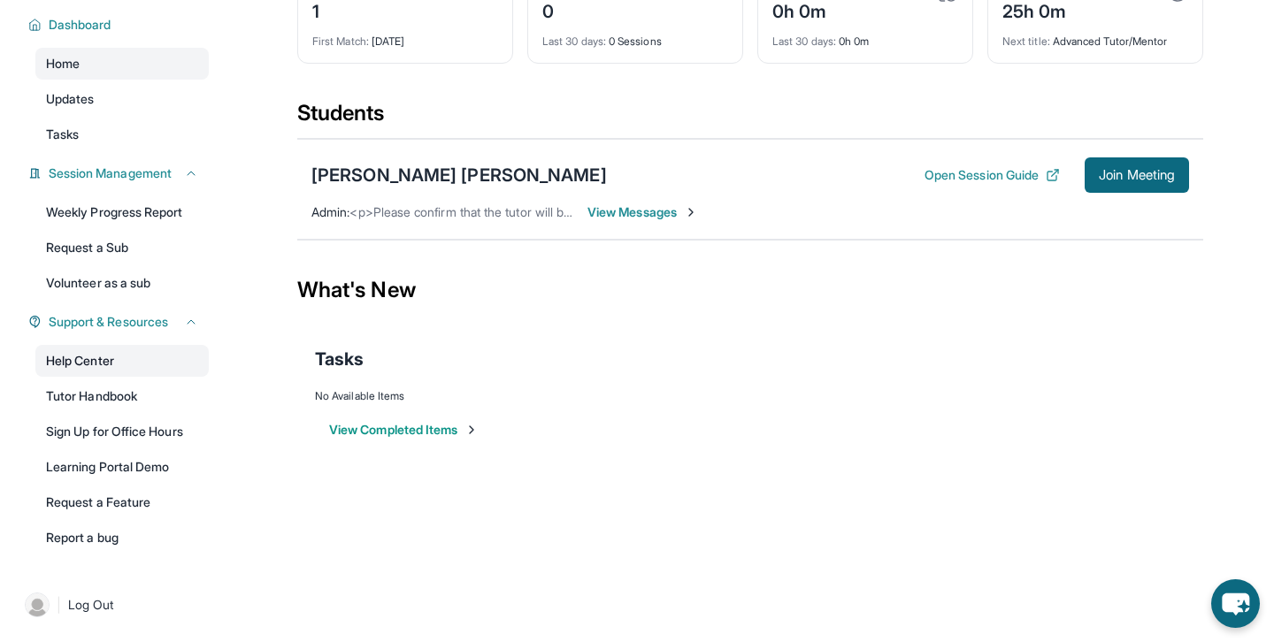
scroll to position [0, 0]
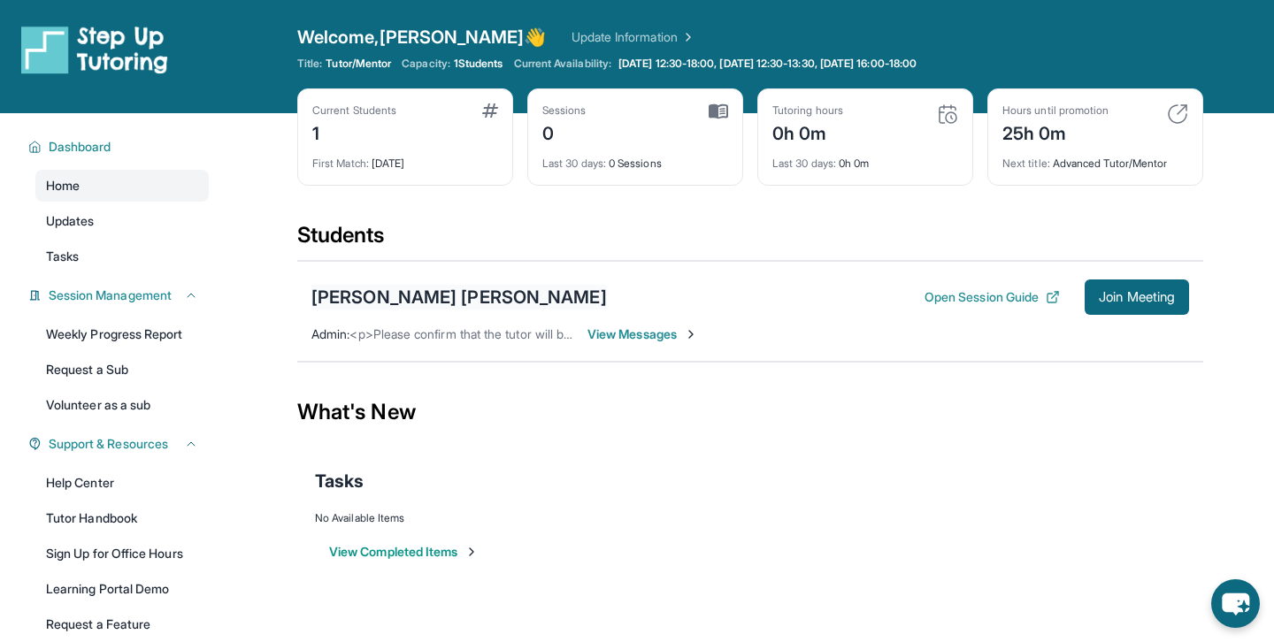
click at [356, 292] on div "[PERSON_NAME] [PERSON_NAME]" at bounding box center [458, 297] width 295 height 25
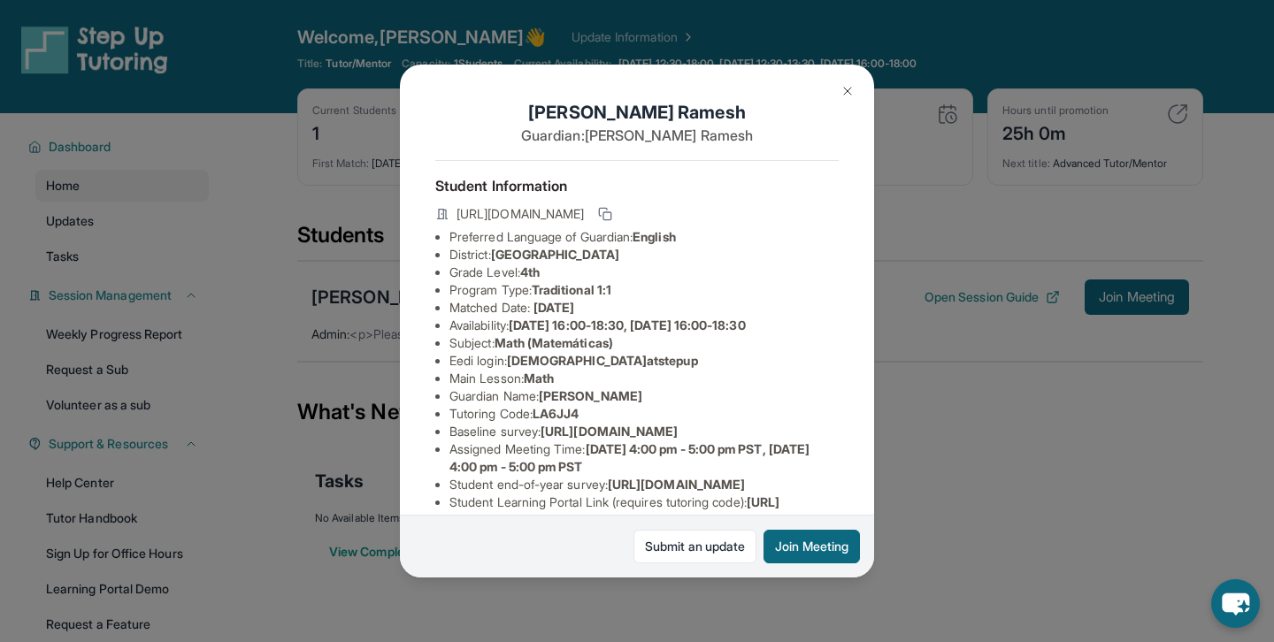
click at [926, 194] on div "[PERSON_NAME] [PERSON_NAME] Guardian: [PERSON_NAME] Student Information [URL][D…" at bounding box center [637, 321] width 1274 height 642
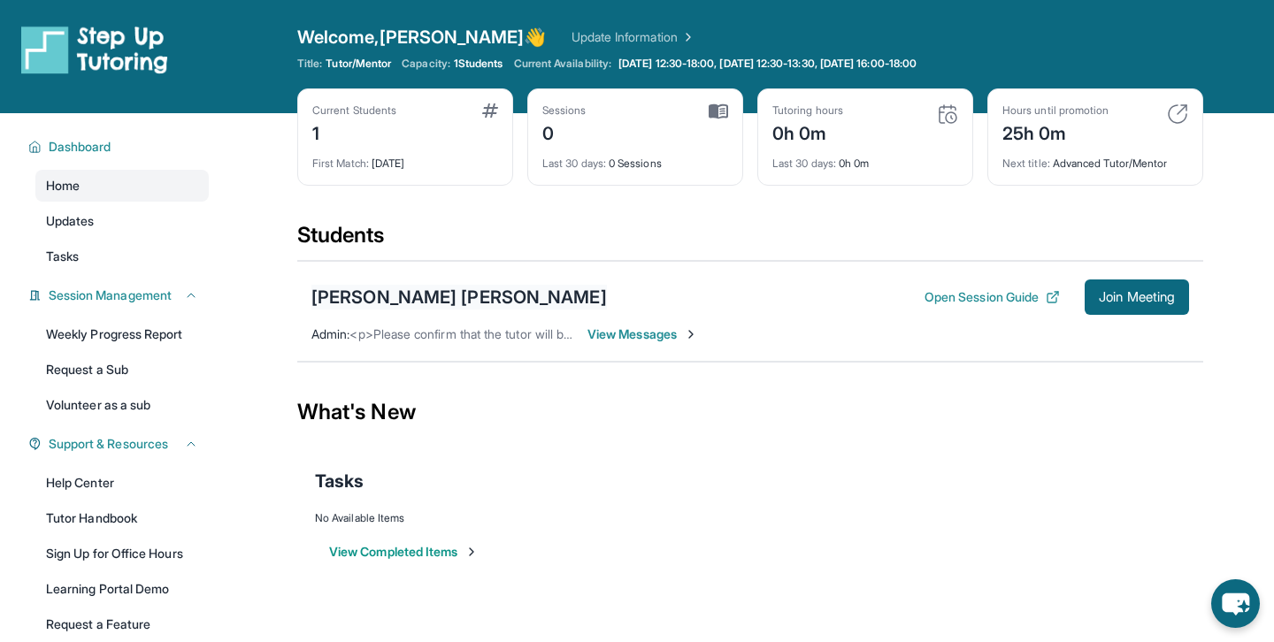
click at [476, 295] on div "[PERSON_NAME] [PERSON_NAME]" at bounding box center [458, 297] width 295 height 25
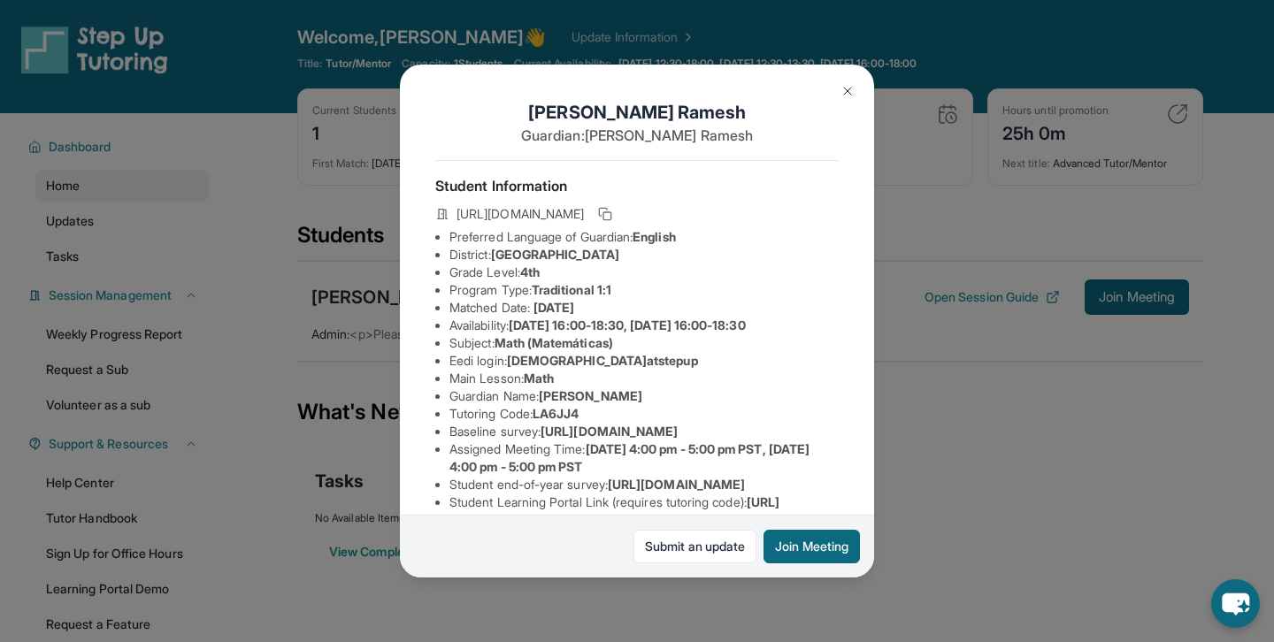
click at [278, 264] on div "[PERSON_NAME] [PERSON_NAME] Guardian: [PERSON_NAME] Student Information [URL][D…" at bounding box center [637, 321] width 1274 height 642
